Goal: Information Seeking & Learning: Understand process/instructions

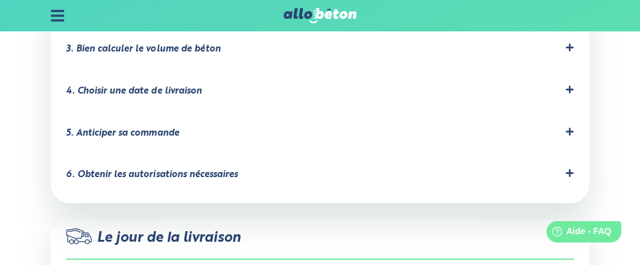
scroll to position [1509, 0]
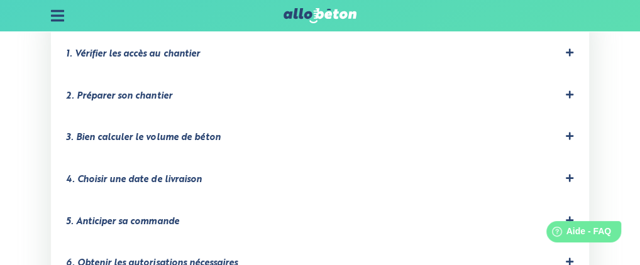
scroll to position [1321, 0]
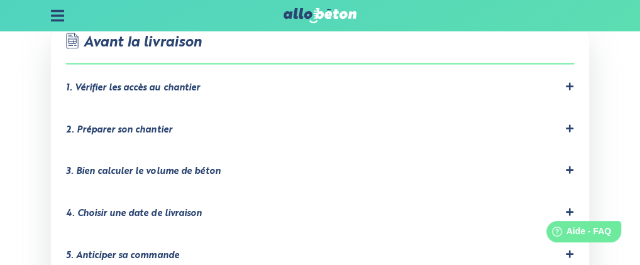
drag, startPoint x: 42, startPoint y: 131, endPoint x: 92, endPoint y: 138, distance: 50.9
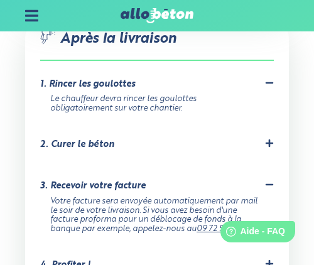
scroll to position [1950, 0]
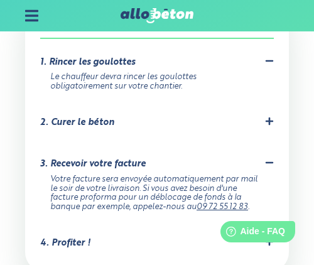
drag, startPoint x: 269, startPoint y: 74, endPoint x: 262, endPoint y: 83, distance: 11.2
click at [269, 118] on icon at bounding box center [270, 122] width 8 height 8
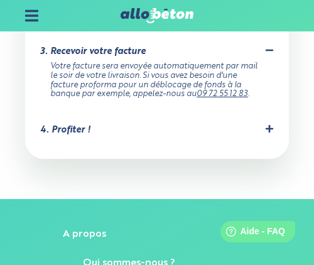
scroll to position [2138, 0]
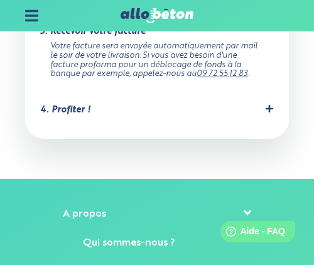
click at [265, 104] on icon at bounding box center [269, 108] width 9 height 9
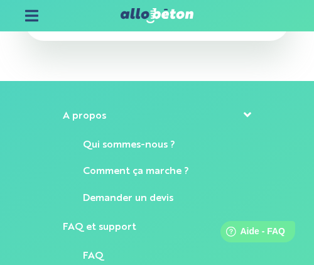
scroll to position [2327, 0]
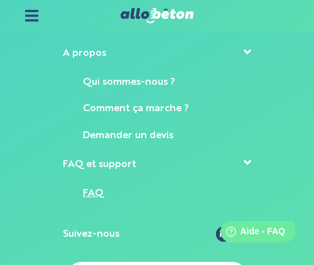
click at [100, 189] on link "FAQ" at bounding box center [93, 194] width 21 height 10
